Goal: Information Seeking & Learning: Check status

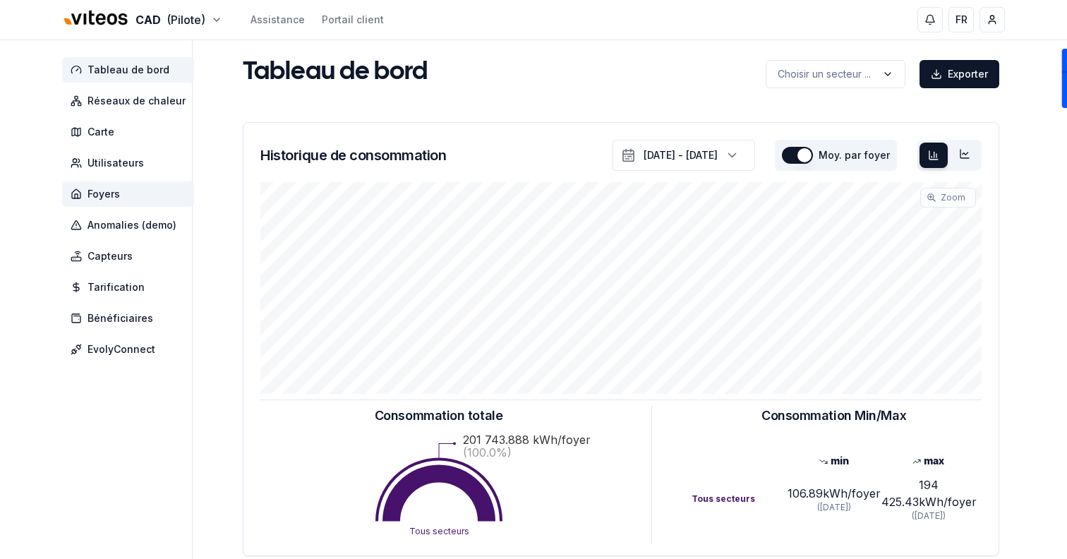
click at [145, 188] on span "Foyers" at bounding box center [128, 193] width 132 height 25
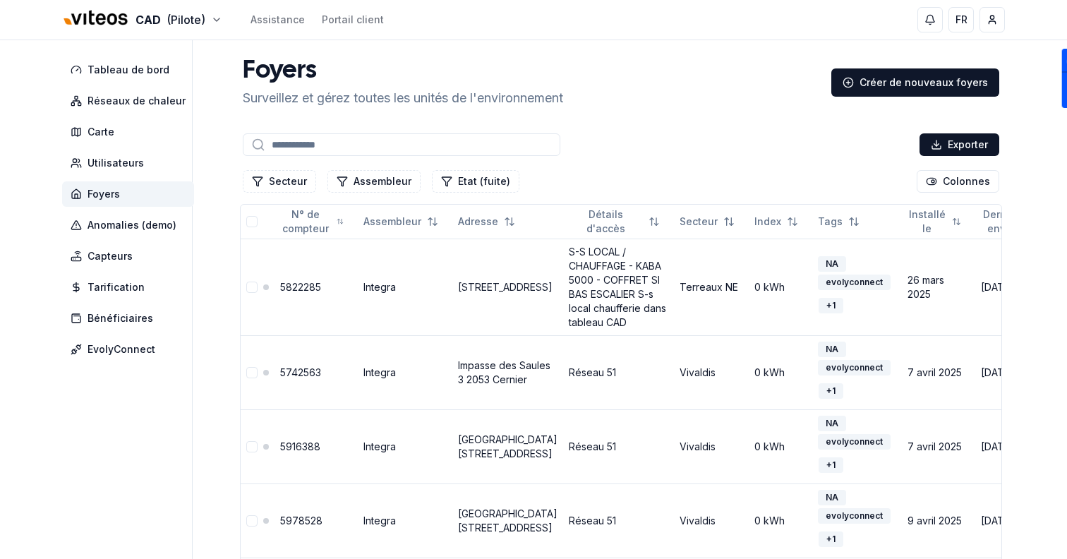
click at [306, 148] on input at bounding box center [402, 144] width 318 height 23
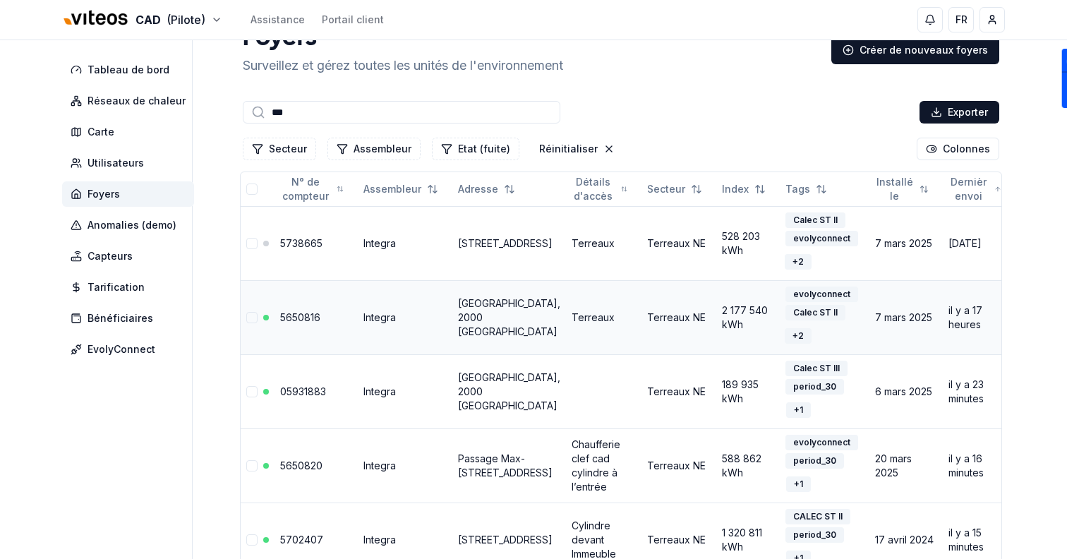
scroll to position [48, 0]
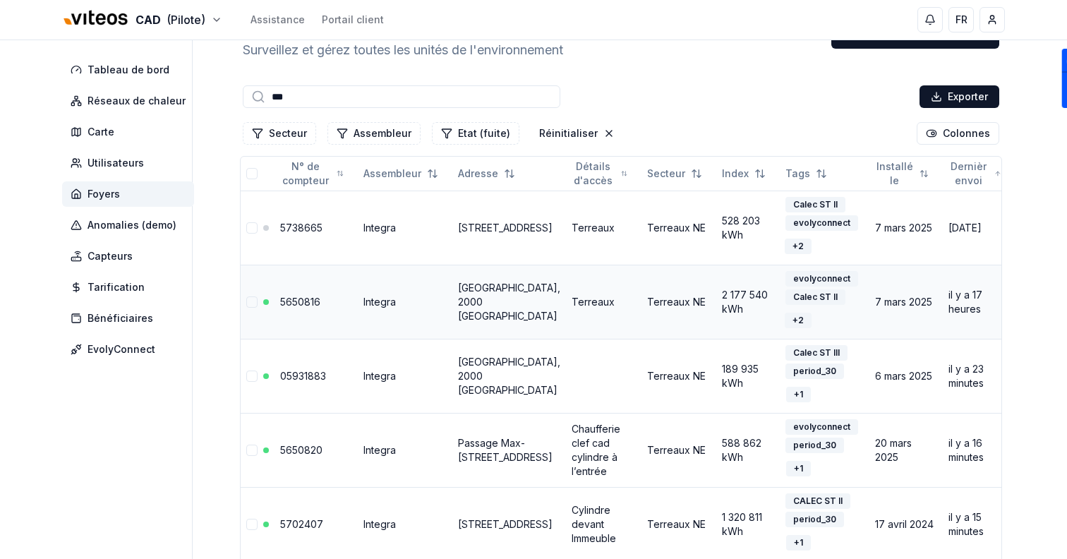
type input "***"
click at [302, 298] on link "5650816" at bounding box center [300, 302] width 40 height 12
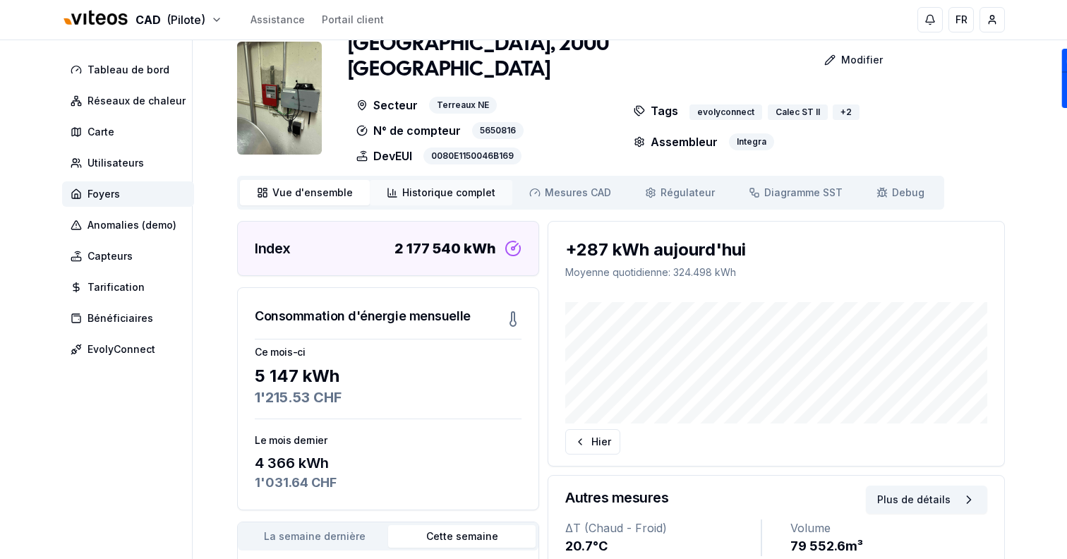
scroll to position [36, 0]
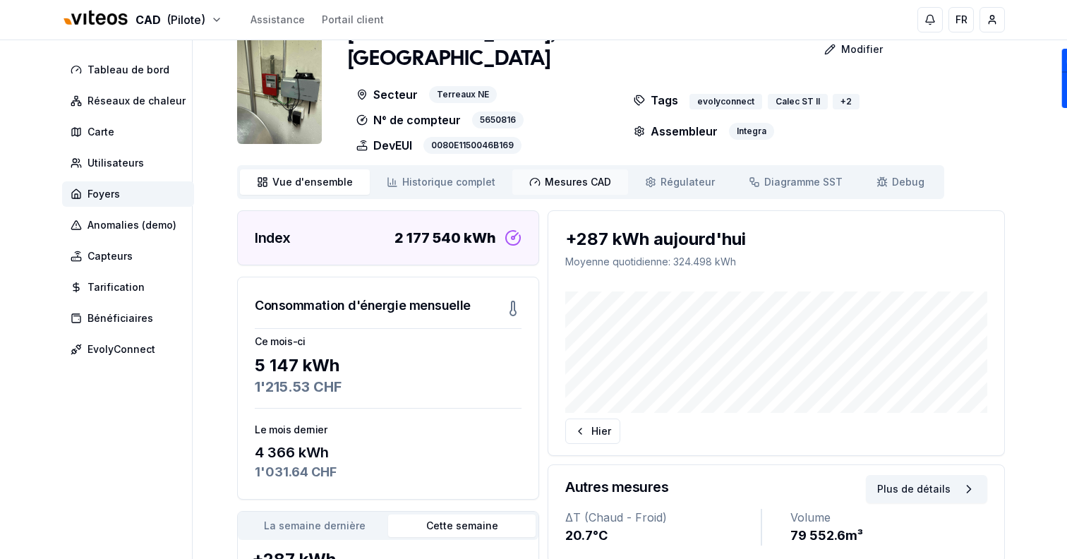
click at [545, 175] on span "Mesures CAD" at bounding box center [578, 182] width 66 height 14
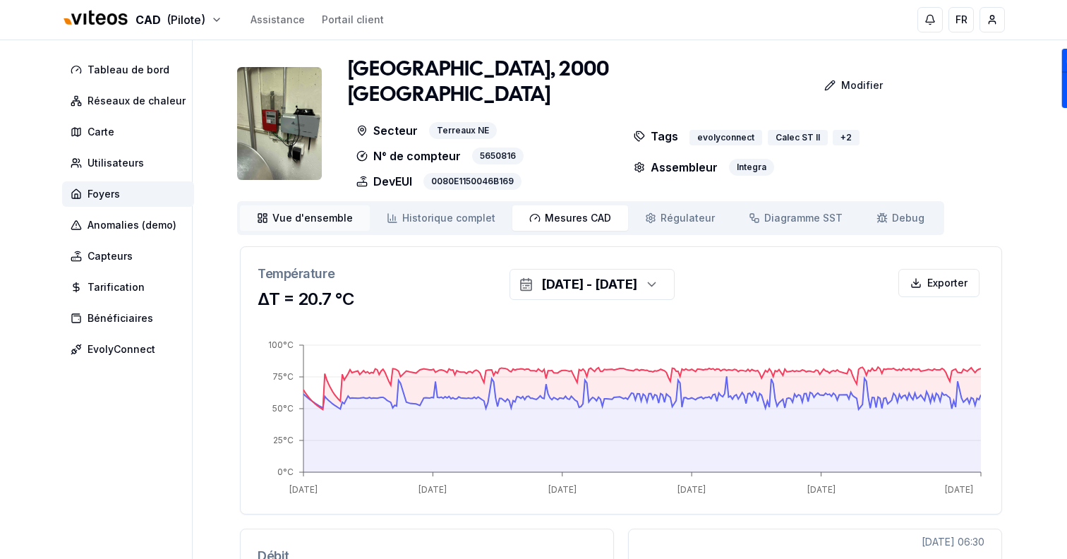
click at [309, 211] on span "Vue d'ensemble" at bounding box center [312, 218] width 80 height 14
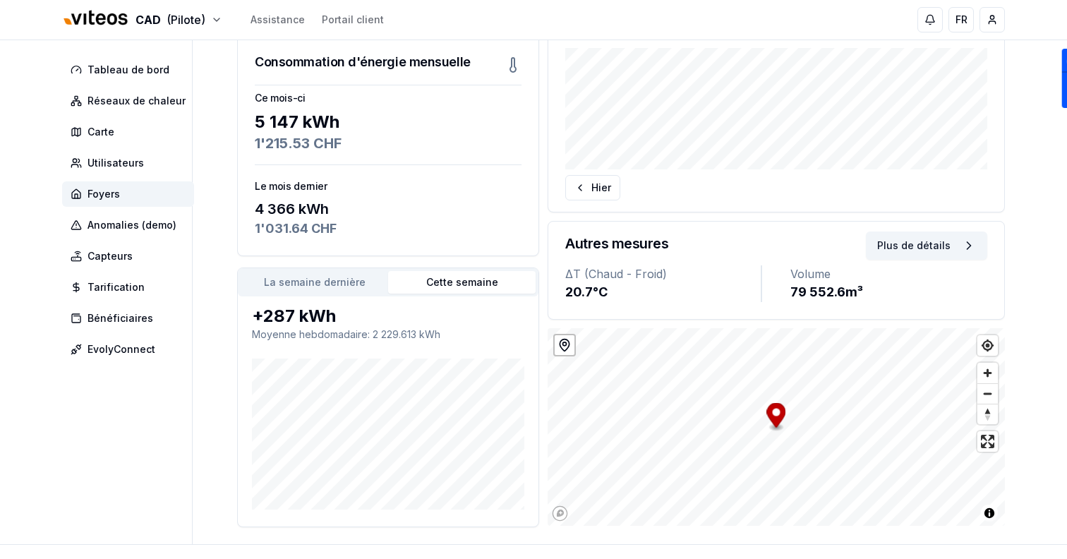
scroll to position [269, 0]
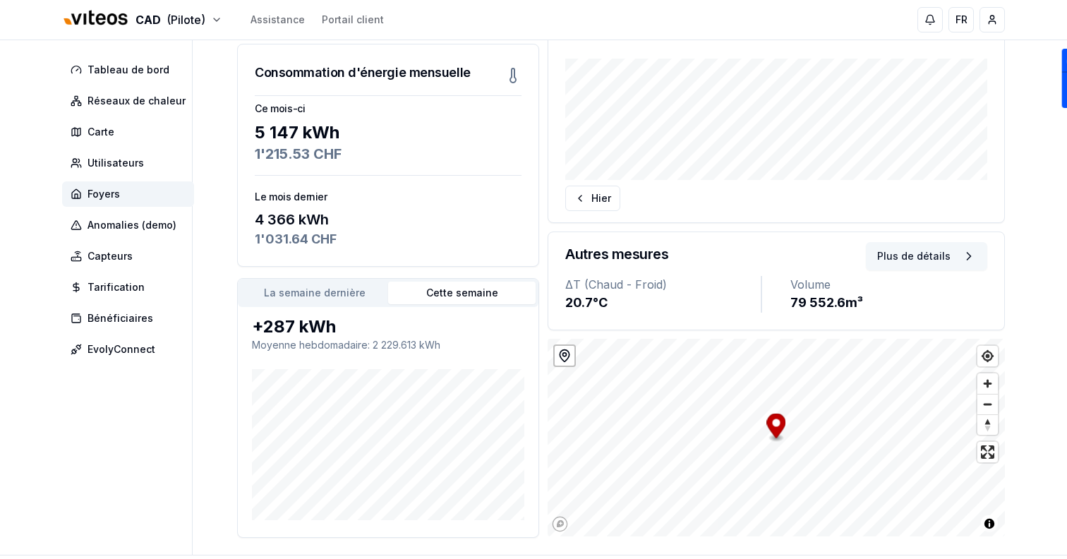
click at [915, 242] on button "Plus de détails" at bounding box center [926, 256] width 121 height 28
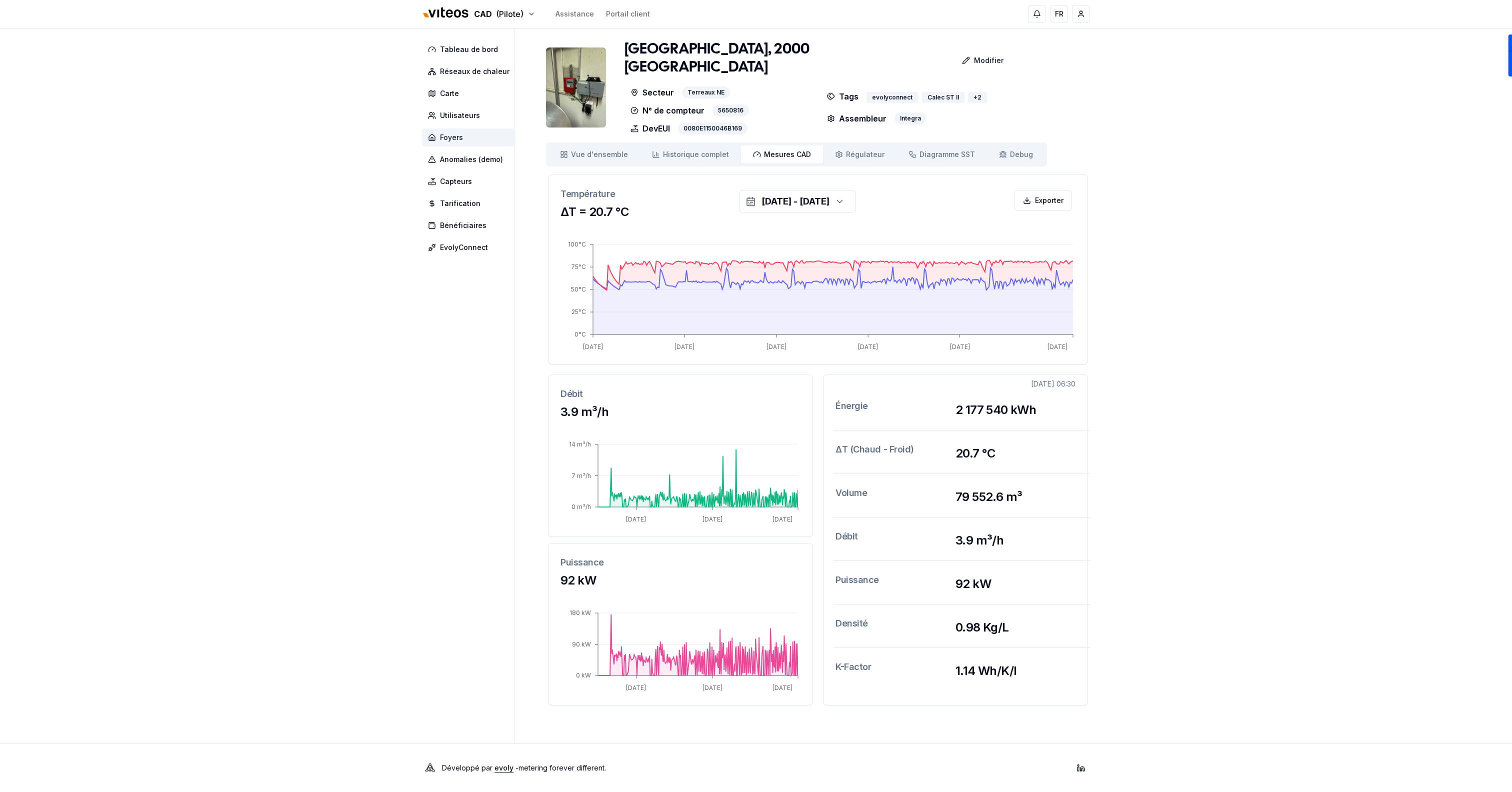
click at [490, 134] on span "Foyers" at bounding box center [469, 137] width 94 height 18
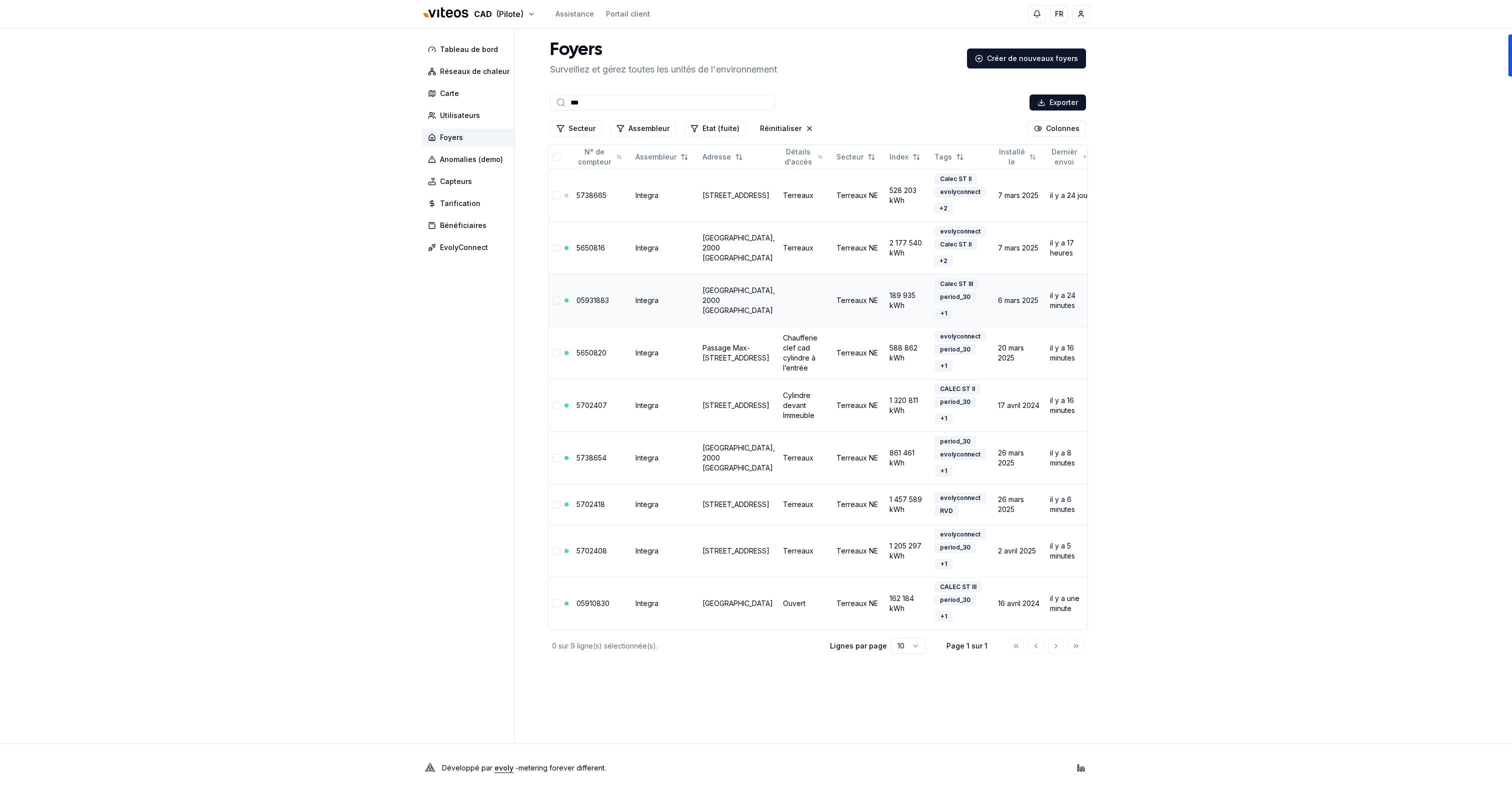
click at [583, 300] on link "05931883" at bounding box center [593, 300] width 33 height 9
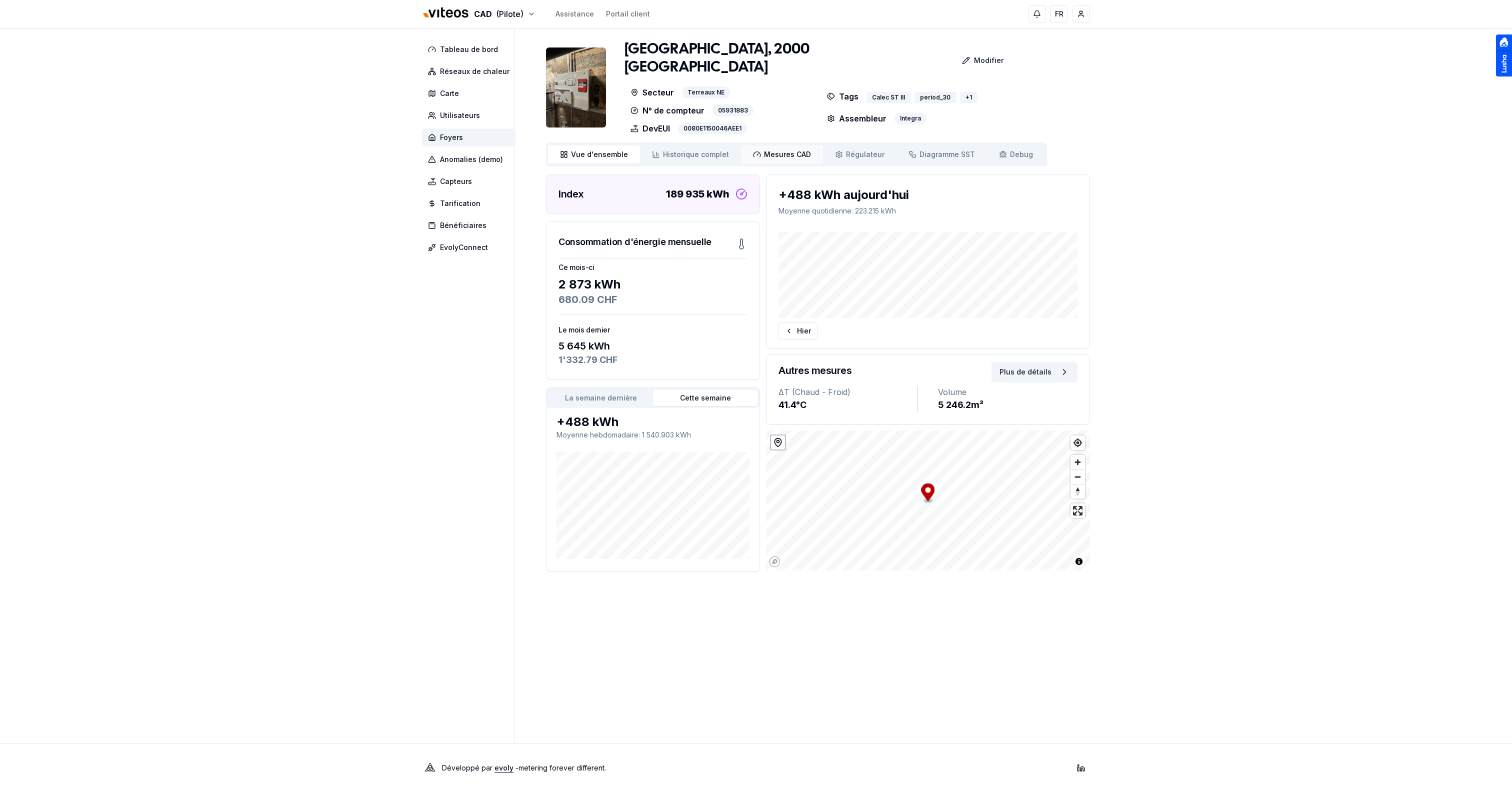
click at [753, 150] on icon at bounding box center [757, 154] width 8 height 8
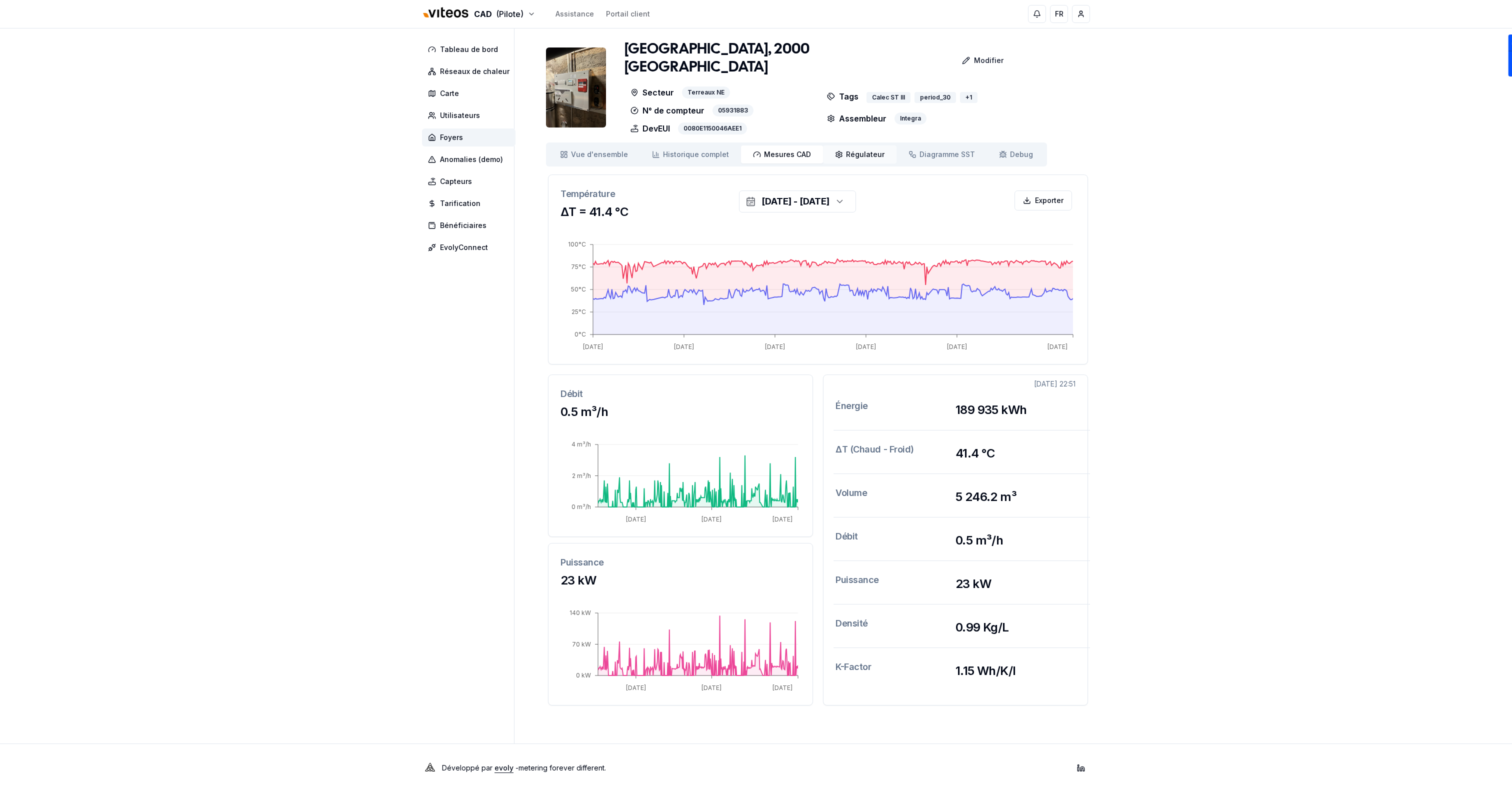
click at [852, 149] on span "Régulateur" at bounding box center [865, 154] width 38 height 10
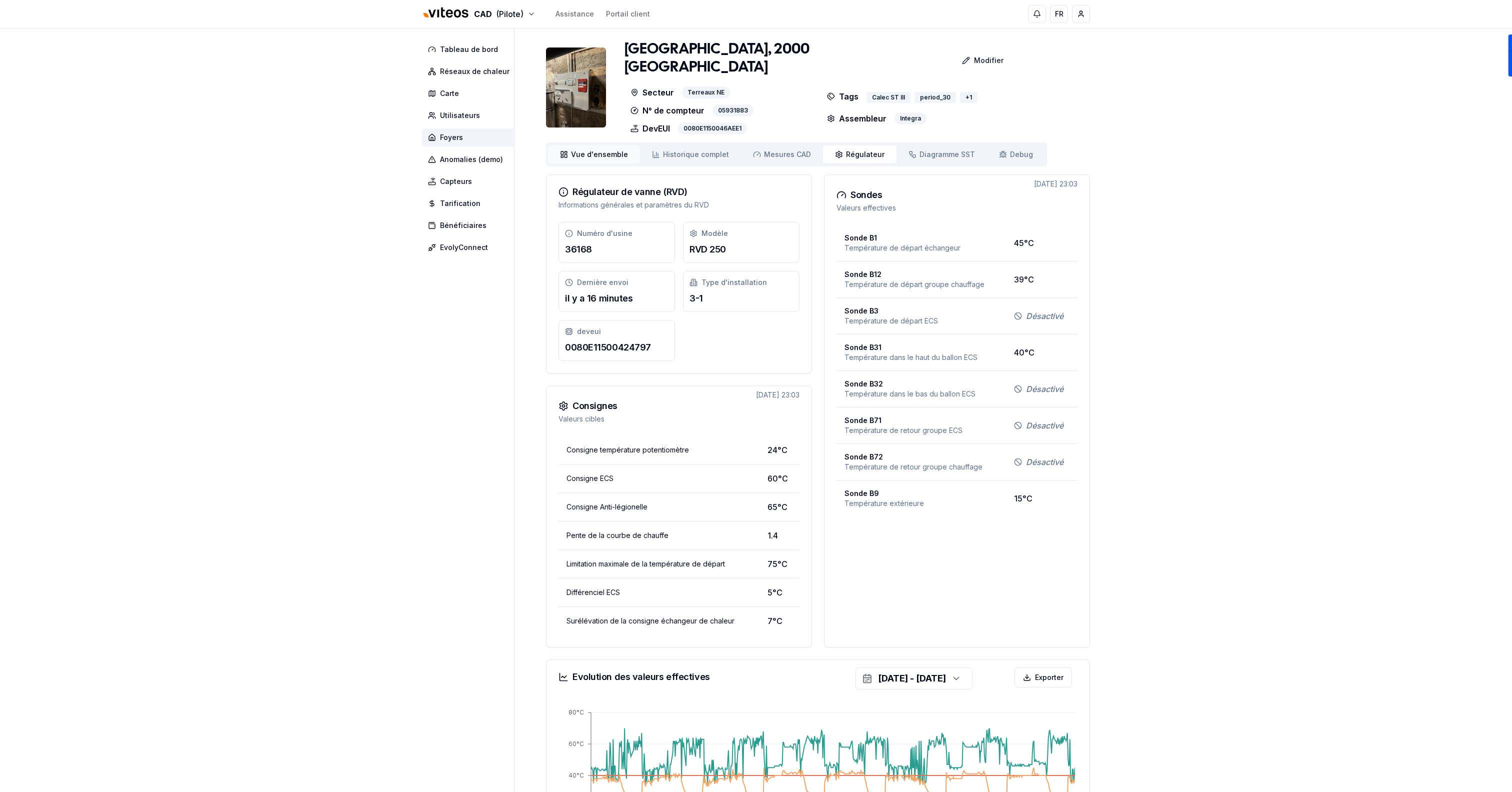
click at [583, 149] on span "Vue d'ensemble" at bounding box center [599, 154] width 57 height 10
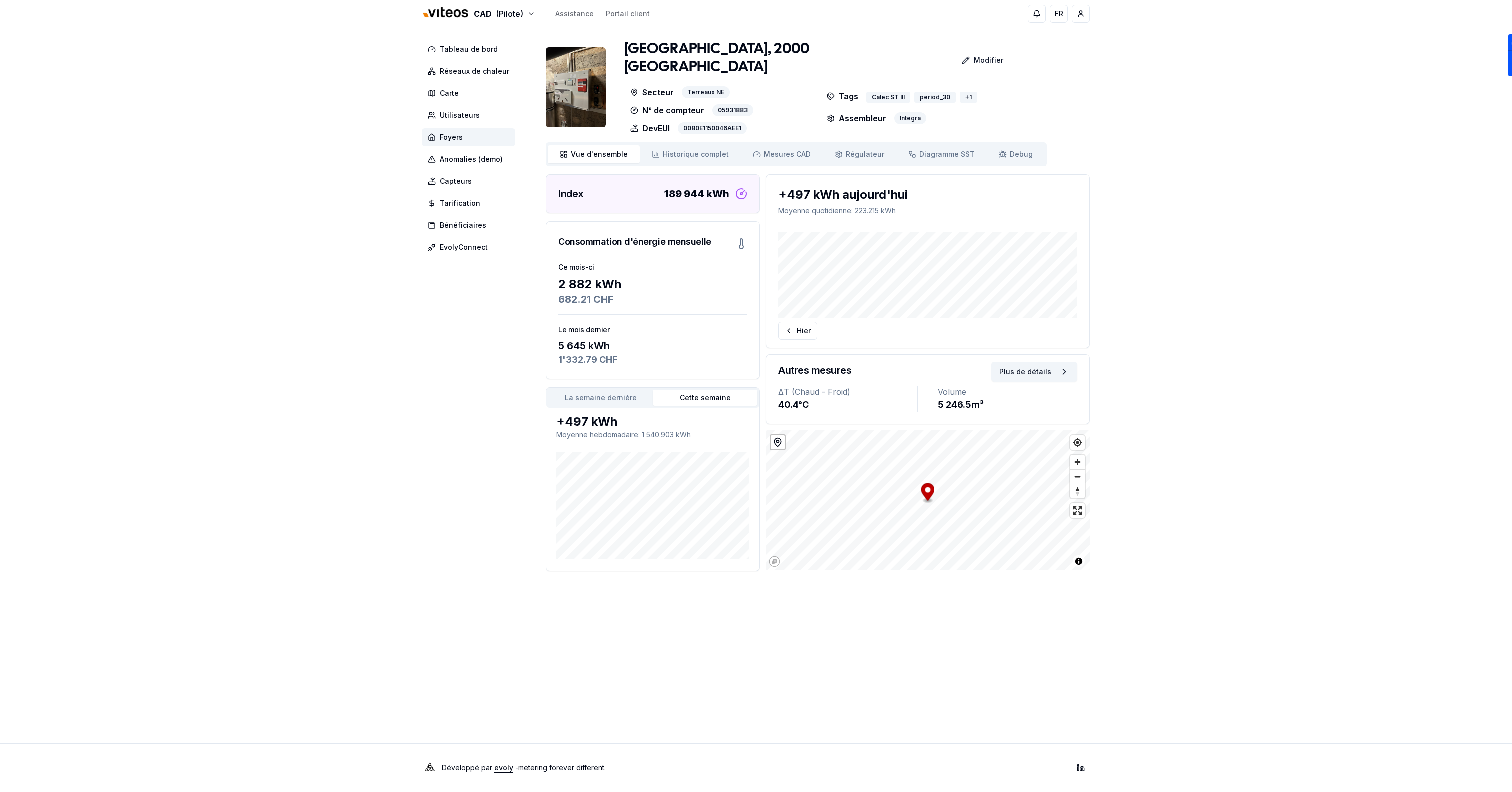
click at [612, 390] on button "La semaine dernière" at bounding box center [600, 397] width 104 height 16
click at [799, 149] on span "Mesures CAD" at bounding box center [787, 154] width 47 height 10
